Goal: Check status: Check status

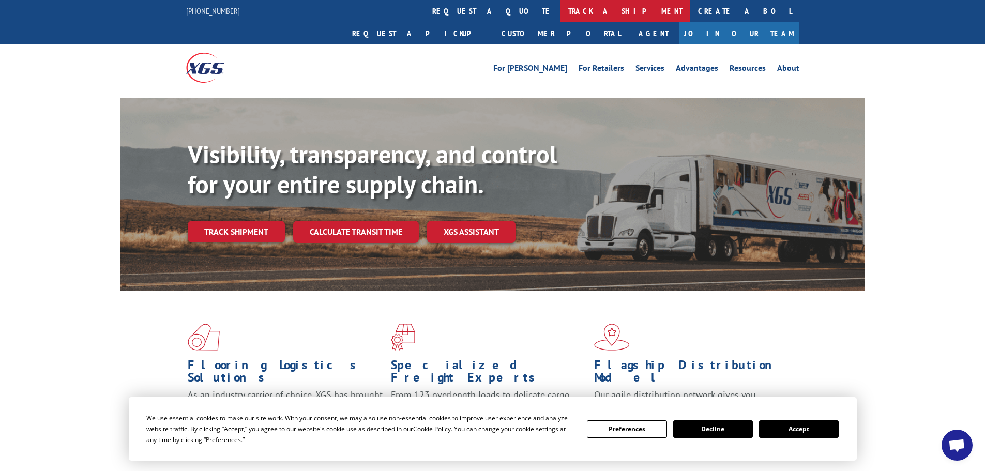
click at [561, 11] on link "track a shipment" at bounding box center [626, 11] width 130 height 22
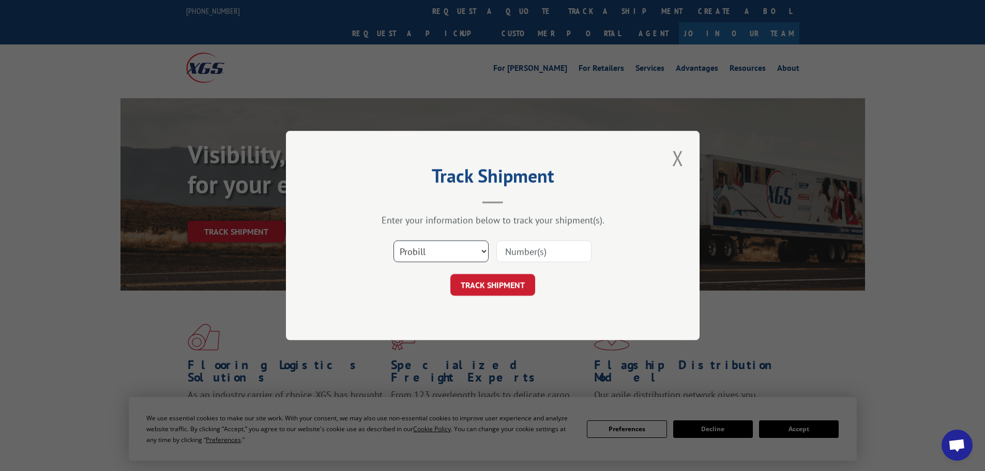
click at [428, 251] on select "Select category... Probill BOL PO" at bounding box center [441, 251] width 95 height 22
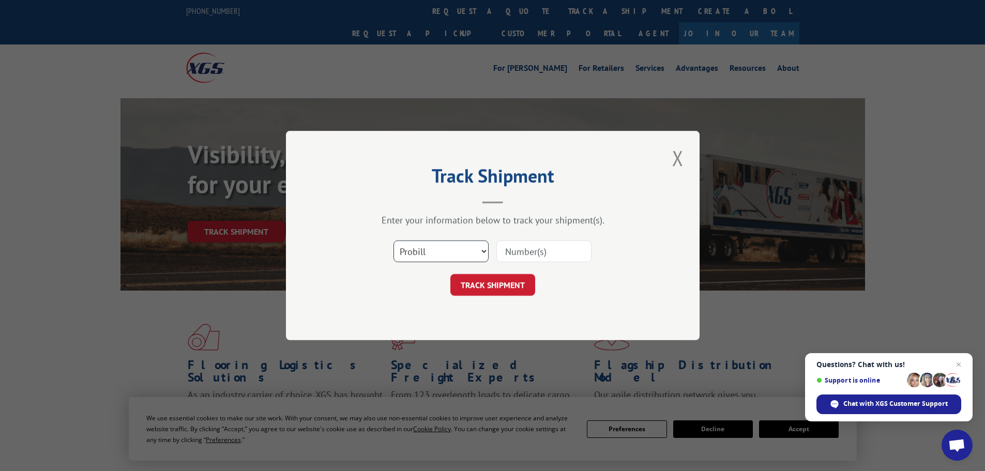
select select "po"
click at [394, 240] on select "Select category... Probill BOL PO" at bounding box center [441, 251] width 95 height 22
click at [542, 254] on input at bounding box center [544, 251] width 95 height 22
paste input "17523715"
type input "17523715"
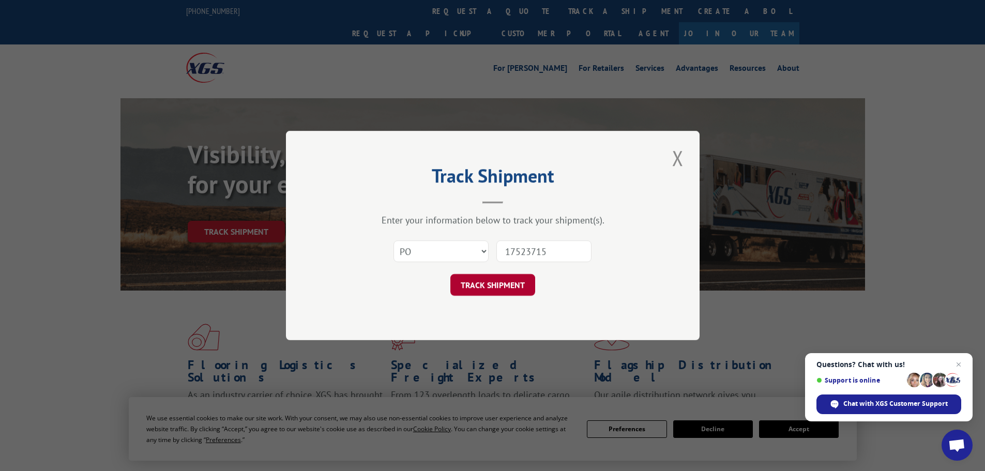
click at [520, 285] on button "TRACK SHIPMENT" at bounding box center [492, 285] width 85 height 22
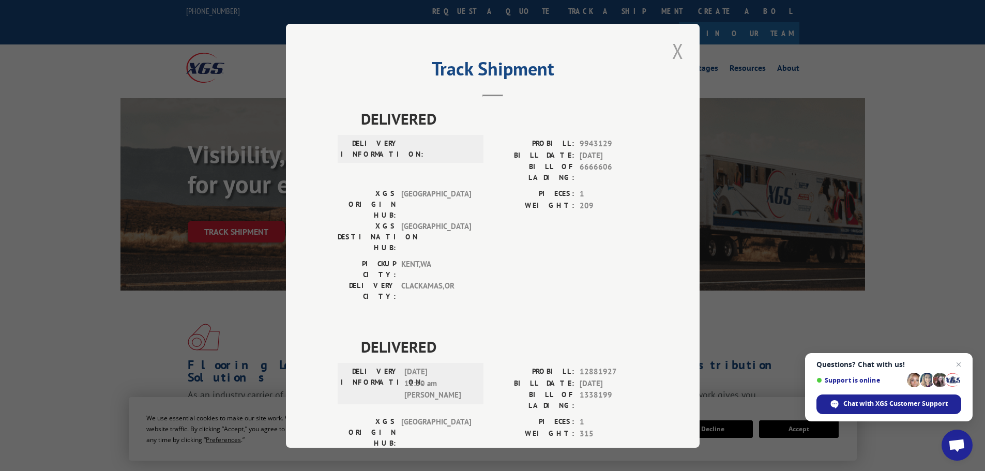
click at [674, 56] on button "Close modal" at bounding box center [678, 51] width 18 height 28
